Goal: Task Accomplishment & Management: Manage account settings

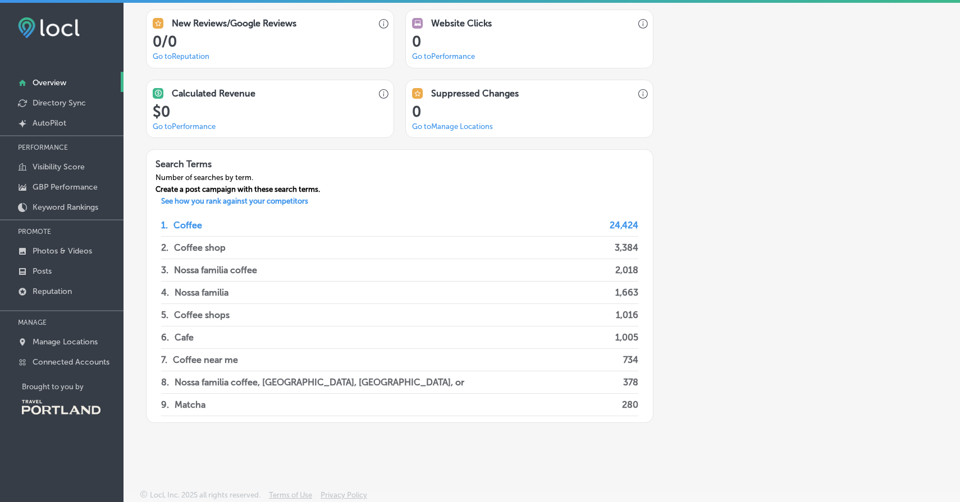
scroll to position [919, 0]
